Goal: Book appointment/travel/reservation

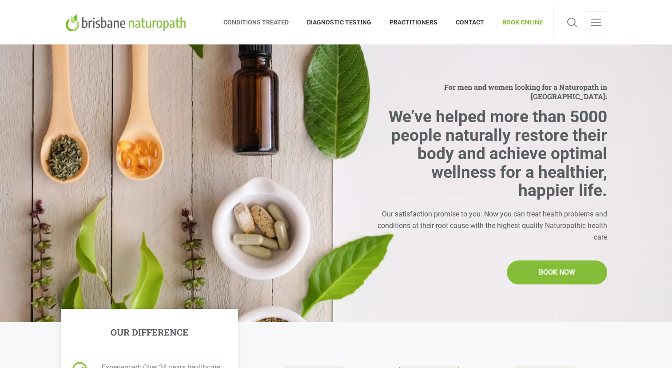
click at [264, 20] on span "CONDITIONS TREATED" at bounding box center [260, 22] width 75 height 14
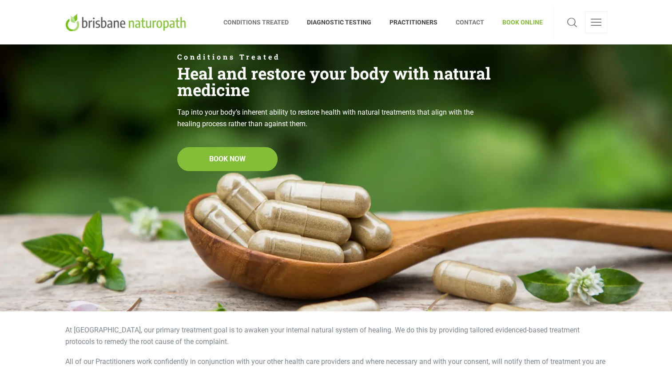
click at [476, 17] on span "CONTACT" at bounding box center [470, 22] width 47 height 14
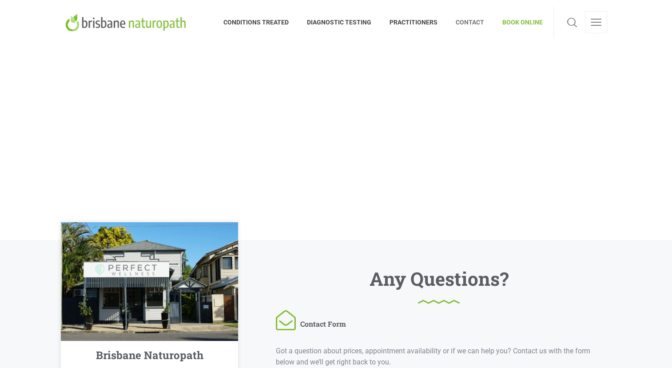
click at [522, 24] on span "BOOK ONLINE" at bounding box center [518, 22] width 49 height 14
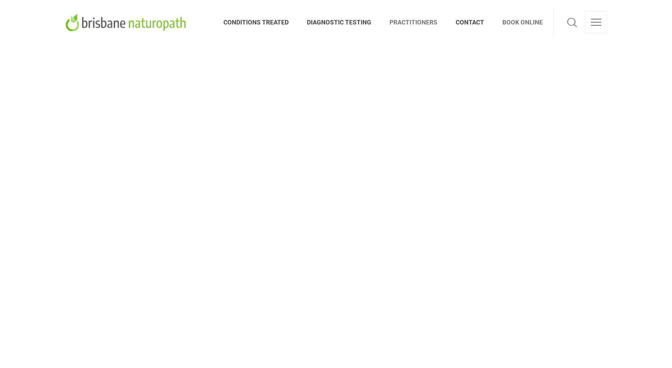
click at [402, 24] on span "PRACTITIONERS" at bounding box center [414, 22] width 66 height 14
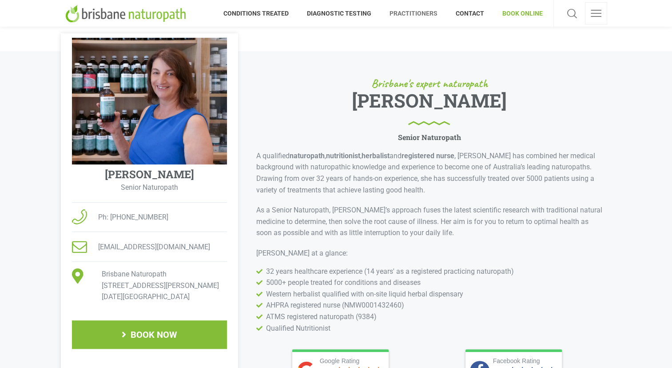
scroll to position [138, 0]
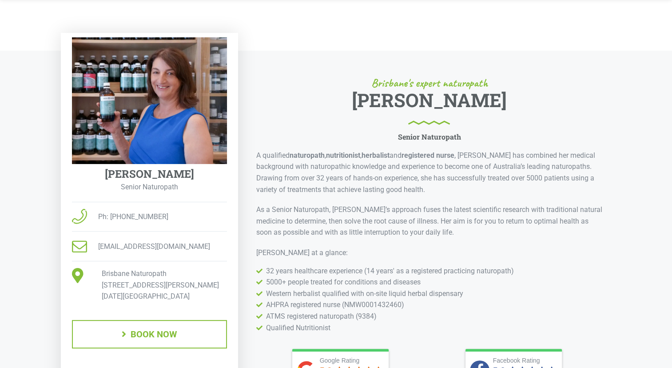
click at [154, 323] on span "BOOK NOW" at bounding box center [149, 334] width 154 height 27
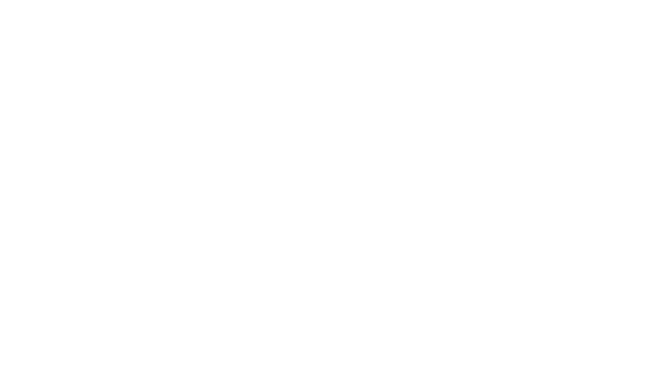
scroll to position [252, 0]
click at [634, 187] on section at bounding box center [336, 101] width 672 height 618
